Goal: Transaction & Acquisition: Purchase product/service

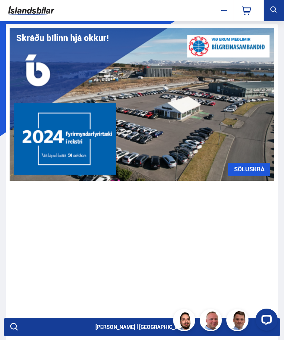
click at [231, 13] on button at bounding box center [224, 10] width 18 height 9
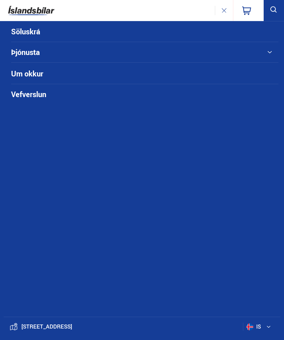
click at [38, 29] on link "Söluskrá" at bounding box center [131, 31] width 240 height 20
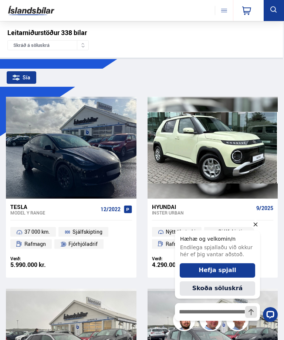
click at [30, 77] on div "Sía" at bounding box center [22, 77] width 30 height 13
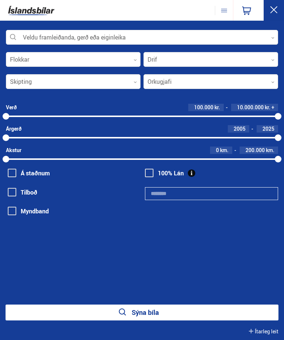
click at [266, 41] on div at bounding box center [142, 37] width 272 height 15
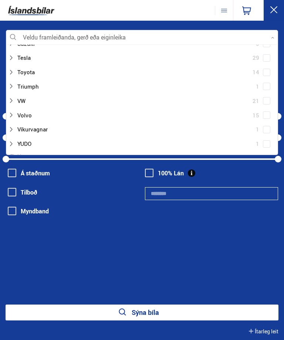
scroll to position [553, 0]
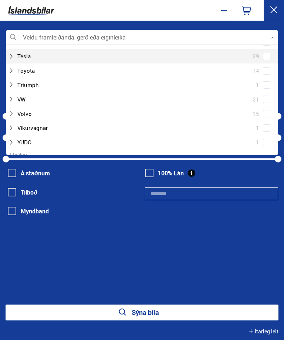
click at [205, 51] on div at bounding box center [134, 56] width 253 height 11
click at [45, 94] on div at bounding box center [149, 99] width 253 height 11
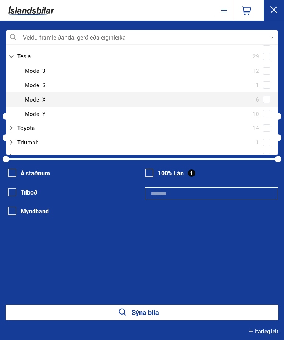
click at [47, 109] on div at bounding box center [149, 114] width 253 height 11
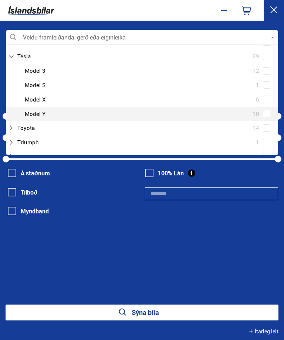
scroll to position [0, 0]
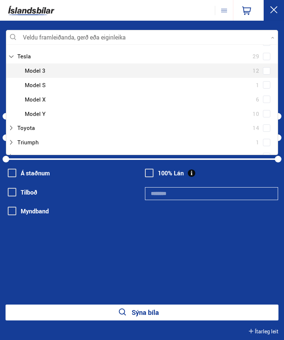
click at [45, 65] on div at bounding box center [149, 70] width 253 height 11
click at [186, 220] on div "100% Lán" at bounding box center [211, 196] width 133 height 57
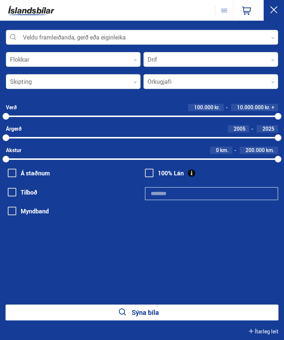
click at [155, 307] on button "Sýna bíla" at bounding box center [142, 313] width 273 height 16
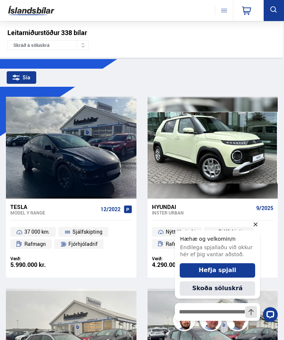
click at [33, 81] on div "Sía" at bounding box center [22, 77] width 30 height 13
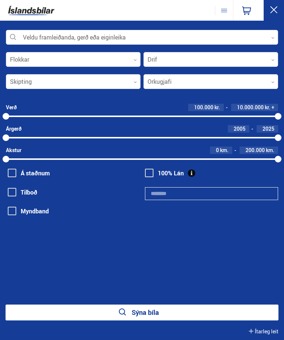
click at [266, 39] on div at bounding box center [142, 37] width 272 height 15
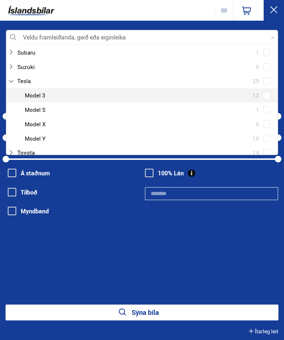
scroll to position [529, 0]
click at [44, 89] on div at bounding box center [149, 94] width 253 height 11
click at [252, 86] on div "Tesla 29 Tesla Model 3 12 Tesla Model S 1 Tesla Model X 6 Tesla Model Y 10" at bounding box center [141, 109] width 271 height 72
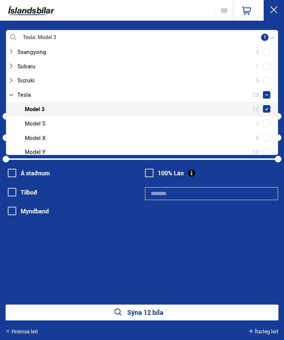
click at [266, 118] on div "Tesla Model S 1" at bounding box center [141, 123] width 271 height 14
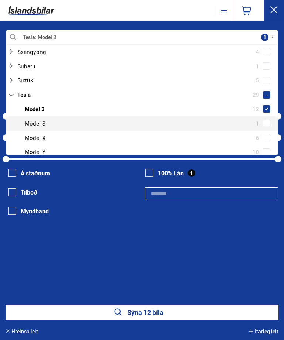
click at [267, 120] on span at bounding box center [266, 123] width 7 height 7
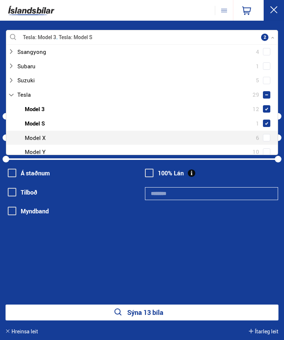
click at [267, 134] on span at bounding box center [266, 137] width 7 height 7
click at [264, 149] on span at bounding box center [266, 152] width 7 height 7
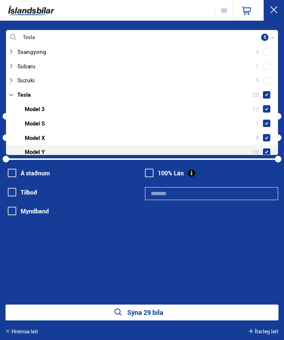
click at [182, 312] on button "Sýna 29 bíla" at bounding box center [142, 313] width 273 height 16
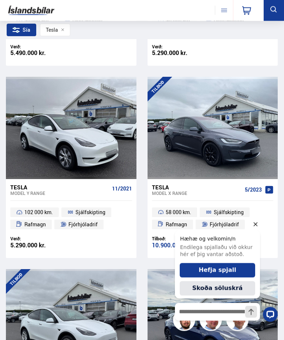
scroll to position [597, 0]
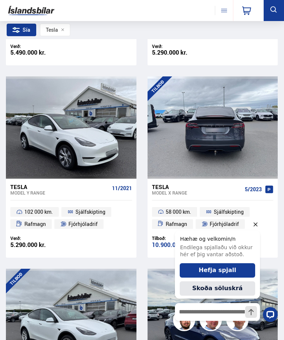
click at [260, 223] on icon "Hide greeting" at bounding box center [255, 224] width 9 height 9
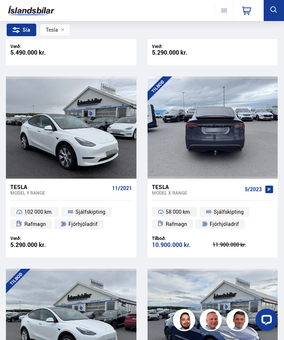
click at [252, 140] on div at bounding box center [265, 128] width 26 height 102
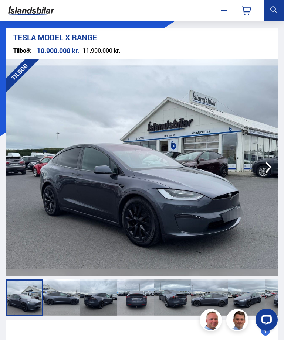
click at [266, 166] on icon "button" at bounding box center [268, 167] width 14 height 14
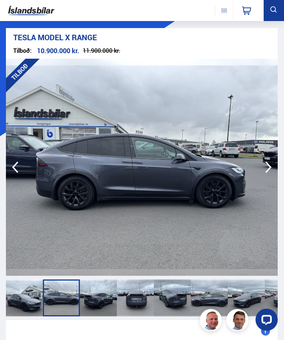
click at [270, 165] on icon "button" at bounding box center [268, 167] width 14 height 14
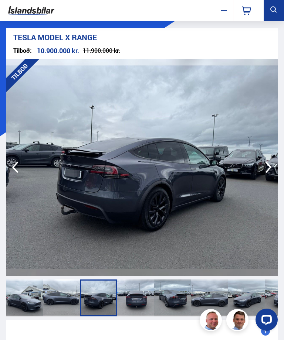
click at [268, 166] on icon "button" at bounding box center [268, 167] width 14 height 14
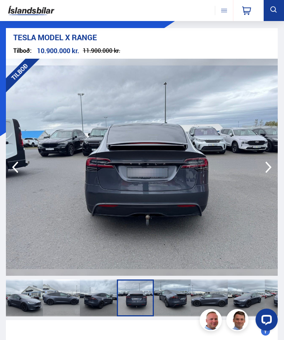
click at [270, 160] on icon "button" at bounding box center [268, 167] width 14 height 14
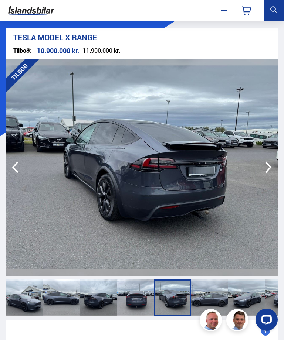
click at [273, 160] on icon "button" at bounding box center [268, 167] width 14 height 14
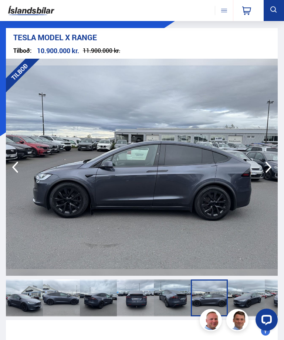
click at [269, 165] on icon "button" at bounding box center [268, 167] width 6 height 11
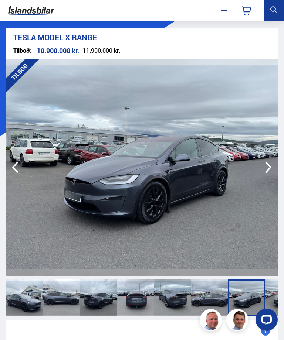
click at [269, 165] on icon "button" at bounding box center [268, 167] width 6 height 11
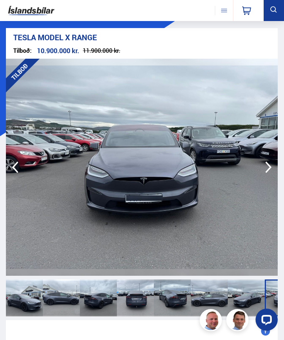
click at [270, 160] on icon "button" at bounding box center [268, 167] width 14 height 14
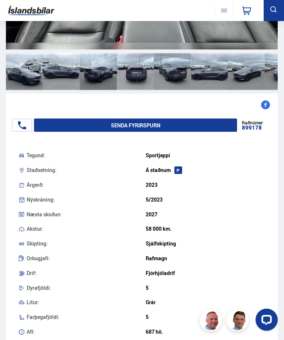
scroll to position [226, 0]
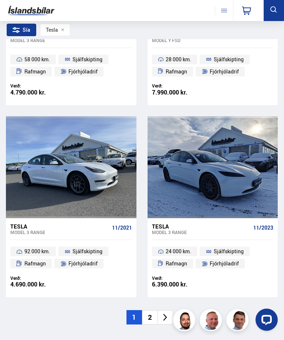
scroll to position [2097, 0]
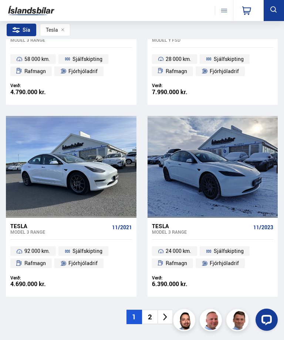
click at [172, 310] on li at bounding box center [165, 317] width 16 height 14
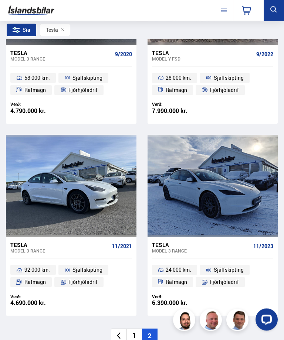
scroll to position [850, 0]
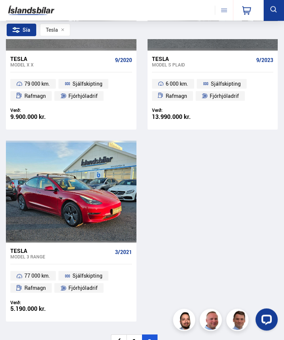
scroll to position [341, 0]
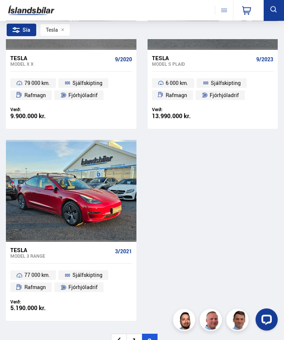
click at [136, 337] on li "1" at bounding box center [134, 342] width 16 height 14
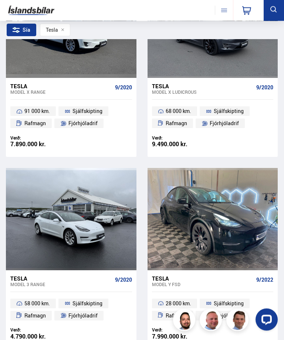
scroll to position [1823, 0]
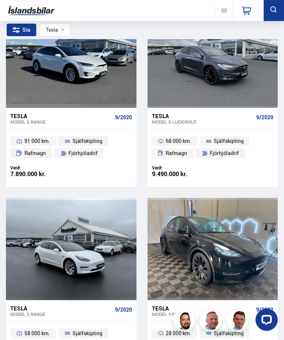
click at [240, 97] on div at bounding box center [239, 57] width 26 height 102
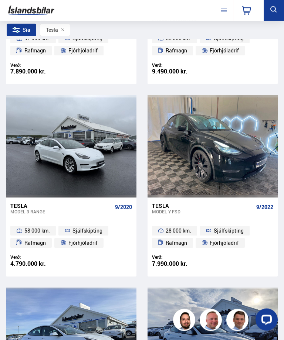
scroll to position [1926, 0]
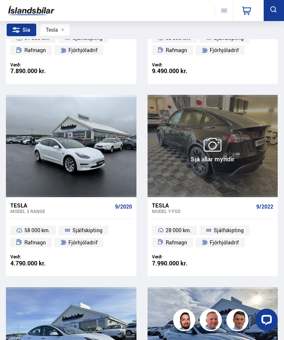
click at [262, 178] on div at bounding box center [265, 146] width 26 height 102
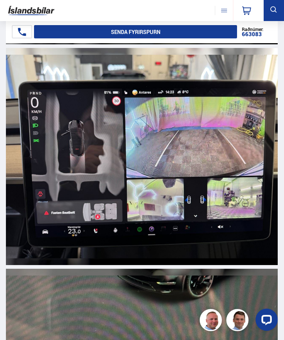
scroll to position [7811, 0]
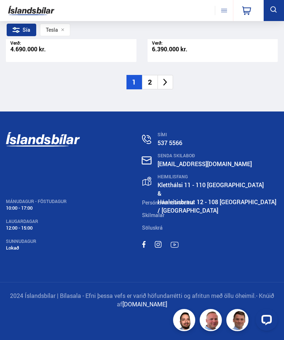
scroll to position [1926, 0]
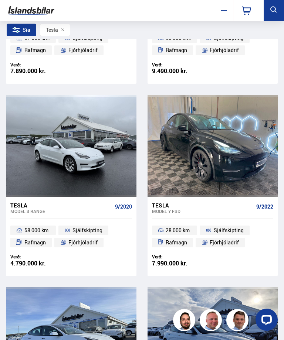
click at [65, 27] on div "Tesla" at bounding box center [55, 30] width 31 height 13
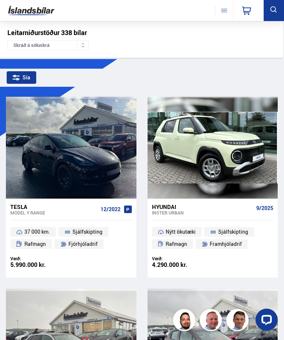
click at [272, 9] on icon at bounding box center [273, 9] width 9 height 9
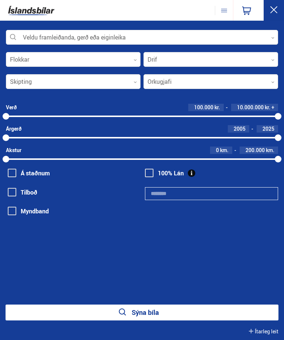
click at [261, 40] on div at bounding box center [142, 37] width 272 height 15
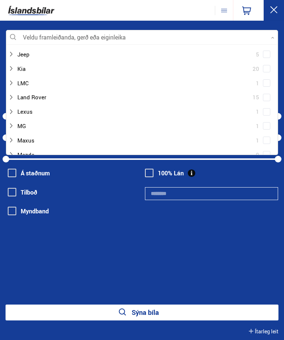
scroll to position [239, 0]
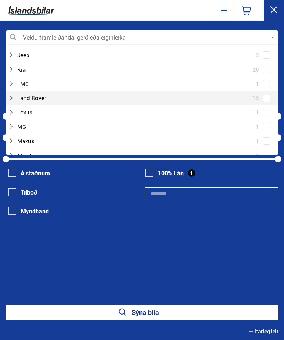
click at [226, 93] on div at bounding box center [134, 98] width 253 height 11
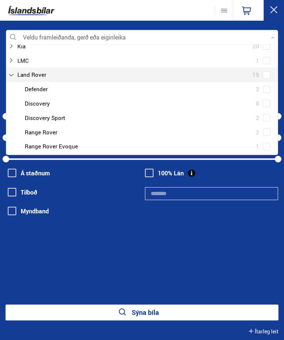
scroll to position [266, 0]
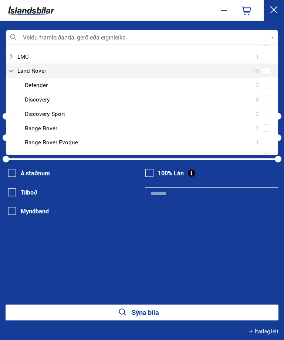
click at [268, 123] on div "Land Rover Defender 2 Land Rover Discovery 8 Land Rover Discovery Sport 2 Land …" at bounding box center [141, 114] width 271 height 72
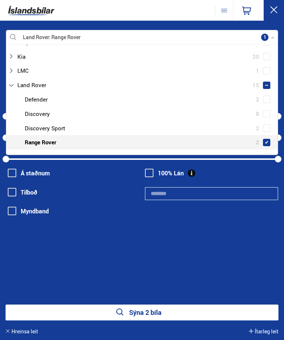
click at [267, 127] on span at bounding box center [266, 128] width 3 height 3
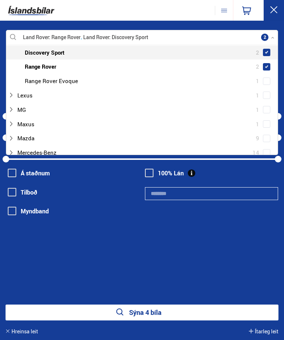
scroll to position [343, 0]
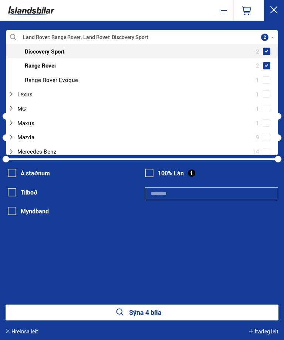
click at [188, 313] on button "Sýna 4 bíla" at bounding box center [142, 313] width 273 height 16
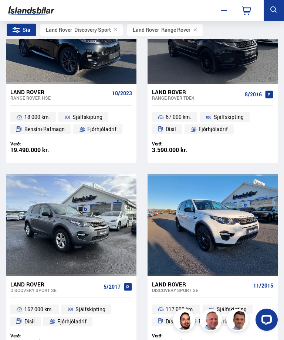
scroll to position [104, 0]
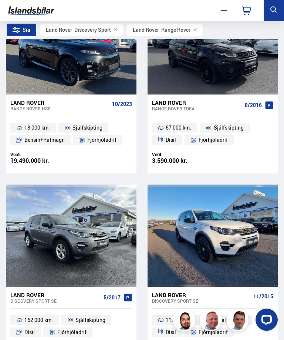
click at [251, 138] on ul "67 000 km. Sjálfskipting Dísil Fjórhjóladrif" at bounding box center [213, 133] width 130 height 35
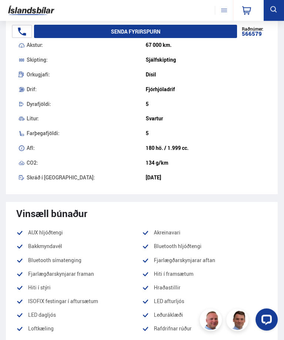
scroll to position [411, 0]
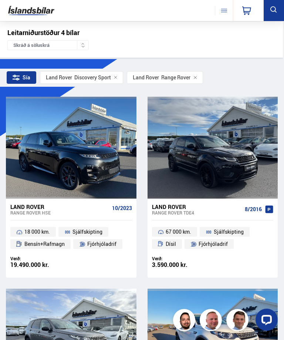
click at [35, 76] on div "Sía" at bounding box center [22, 77] width 30 height 13
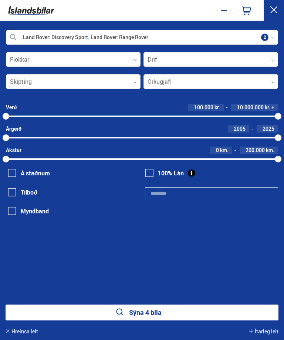
click at [268, 38] on div at bounding box center [142, 37] width 272 height 15
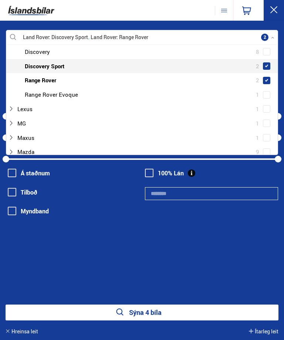
scroll to position [328, 0]
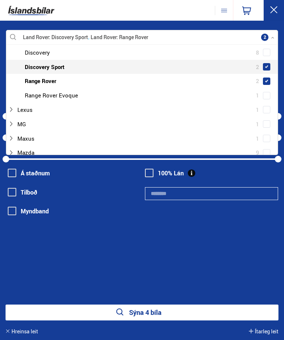
click at [272, 106] on div "Lexus 1" at bounding box center [142, 110] width 268 height 11
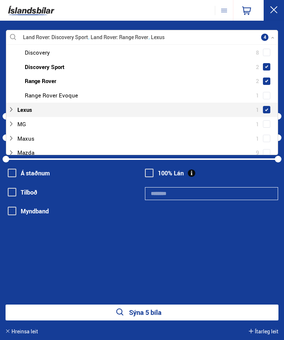
click at [179, 312] on button "Sýna 5 bíla" at bounding box center [142, 313] width 273 height 16
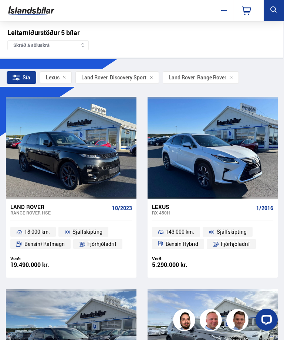
click at [33, 74] on div "Sía" at bounding box center [22, 77] width 30 height 13
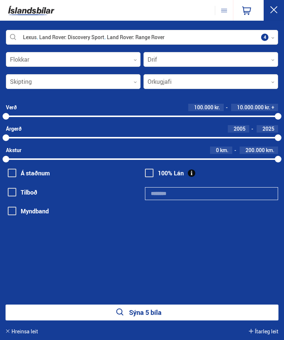
click at [269, 36] on div at bounding box center [142, 37] width 272 height 15
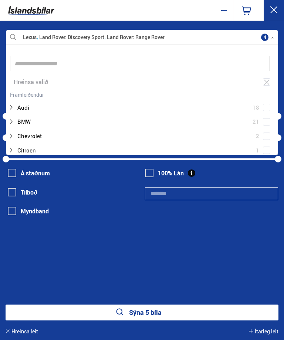
scroll to position [110, 271]
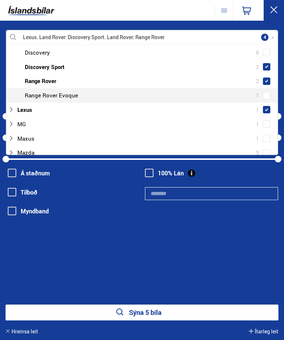
click at [269, 92] on span at bounding box center [266, 95] width 7 height 7
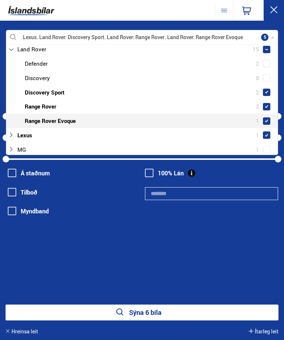
scroll to position [299, 0]
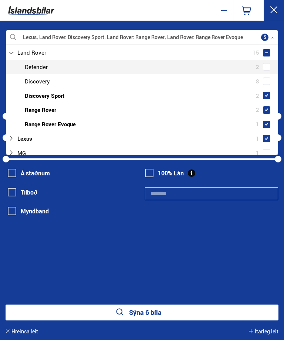
click at [270, 63] on span at bounding box center [266, 66] width 7 height 7
click at [173, 311] on button "Sýna 8 bíla" at bounding box center [142, 313] width 273 height 16
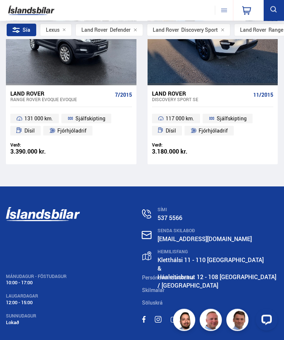
scroll to position [691, 0]
